Goal: Task Accomplishment & Management: Complete application form

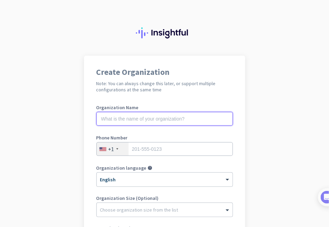
click at [152, 117] on input "text" at bounding box center [164, 119] width 136 height 14
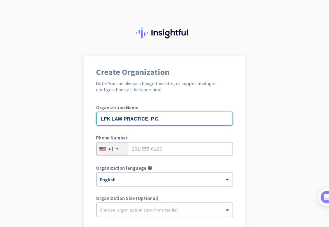
type input "LFK LAW PRACTICE, P.C."
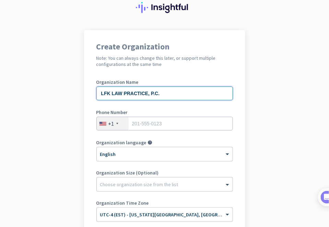
scroll to position [69, 0]
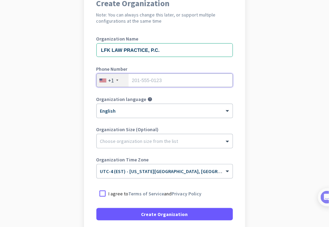
click at [141, 77] on input "tel" at bounding box center [164, 80] width 136 height 14
type input "6463618430"
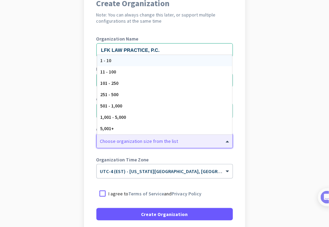
click at [132, 144] on div "Choose organization size from the list" at bounding box center [165, 141] width 136 height 14
click at [129, 60] on div "1 - 10" at bounding box center [164, 60] width 135 height 11
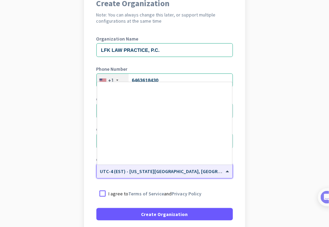
click at [125, 172] on span "UTC-4 (EST) - [US_STATE][GEOGRAPHIC_DATA], [GEOGRAPHIC_DATA], [GEOGRAPHIC_DATA]…" at bounding box center [219, 171] width 239 height 6
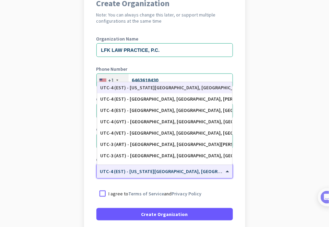
click at [126, 91] on div "UTC-4 (EST) - [US_STATE][GEOGRAPHIC_DATA], [GEOGRAPHIC_DATA], [GEOGRAPHIC_DATA]…" at bounding box center [164, 87] width 135 height 11
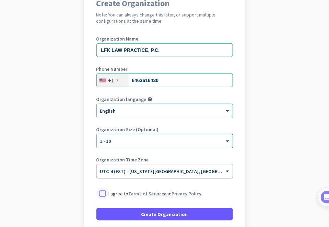
click at [103, 194] on div at bounding box center [102, 193] width 12 height 12
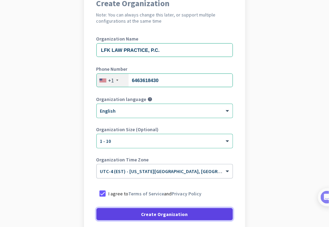
click at [129, 209] on span at bounding box center [164, 214] width 136 height 16
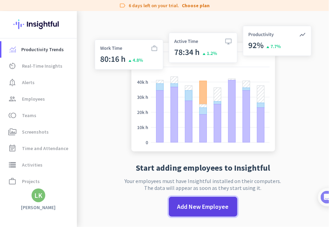
click at [190, 205] on span "Add New Employee" at bounding box center [202, 206] width 51 height 9
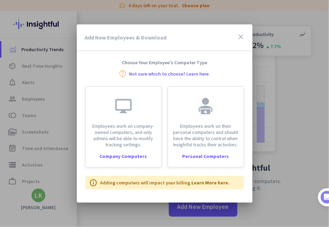
click at [198, 76] on link "Not sure which to choose? Learn here." at bounding box center [169, 73] width 81 height 5
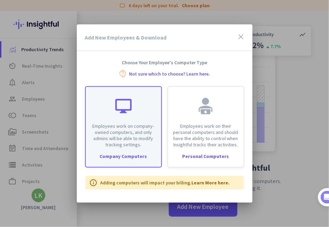
click at [137, 157] on div "Company Computers" at bounding box center [123, 156] width 75 height 5
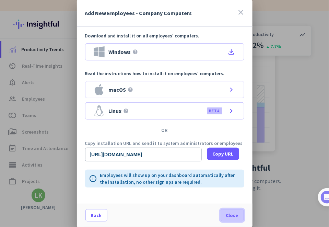
click at [231, 219] on span at bounding box center [232, 215] width 23 height 16
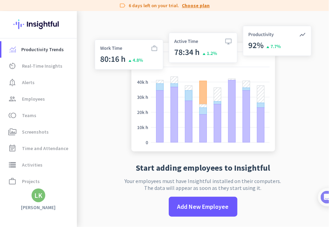
click at [189, 5] on link "Choose plan" at bounding box center [196, 5] width 28 height 7
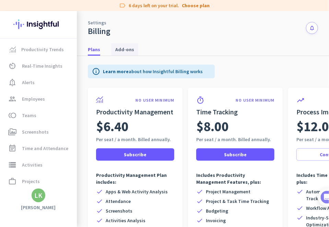
click at [125, 49] on span "Add-ons" at bounding box center [124, 49] width 19 height 7
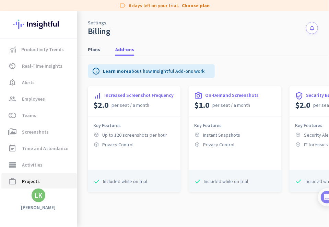
click at [25, 183] on span "Projects" at bounding box center [31, 181] width 18 height 8
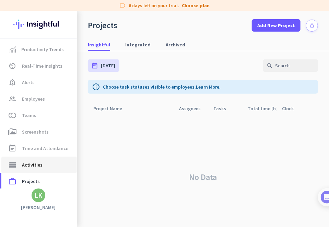
click at [24, 163] on span "Activities" at bounding box center [32, 164] width 21 height 8
click at [143, 44] on span "Integrated" at bounding box center [137, 44] width 25 height 7
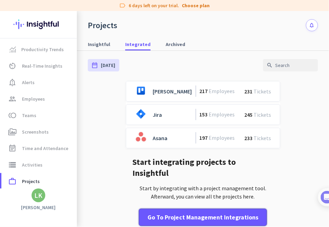
click at [210, 213] on div "Go to Project Management Integrations" at bounding box center [202, 217] width 111 height 9
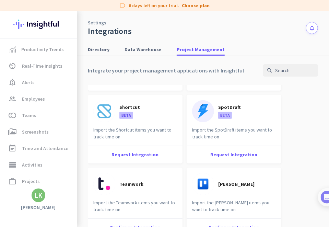
scroll to position [574, 0]
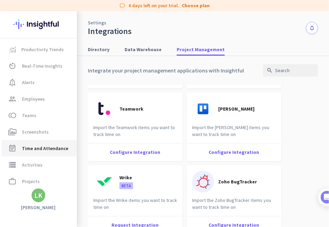
click at [41, 149] on span "Time and Attendance" at bounding box center [45, 148] width 46 height 8
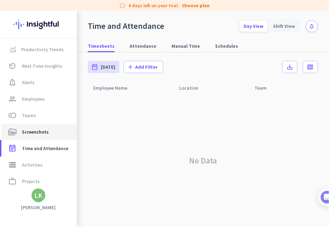
click at [43, 137] on link "perm_media Screenshots" at bounding box center [38, 131] width 75 height 16
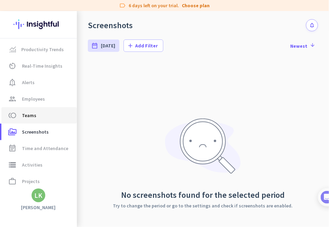
click at [36, 116] on span "toll Teams" at bounding box center [39, 115] width 64 height 8
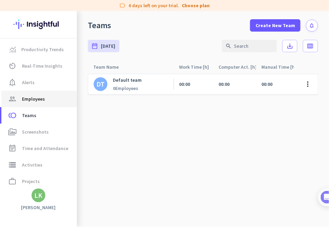
click at [32, 104] on link "group Employees" at bounding box center [38, 99] width 75 height 16
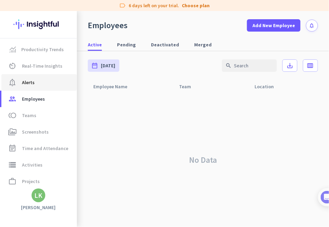
click at [31, 82] on span "Alerts" at bounding box center [28, 82] width 13 height 8
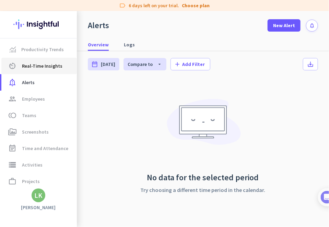
click at [29, 67] on span "Real-Time Insights" at bounding box center [42, 66] width 40 height 8
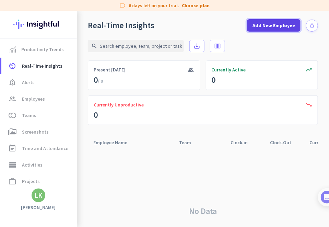
click at [281, 24] on span "Add New Employee" at bounding box center [273, 25] width 43 height 7
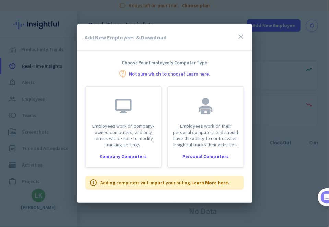
click at [241, 35] on icon "close" at bounding box center [241, 37] width 8 height 8
